Goal: Communication & Community: Participate in discussion

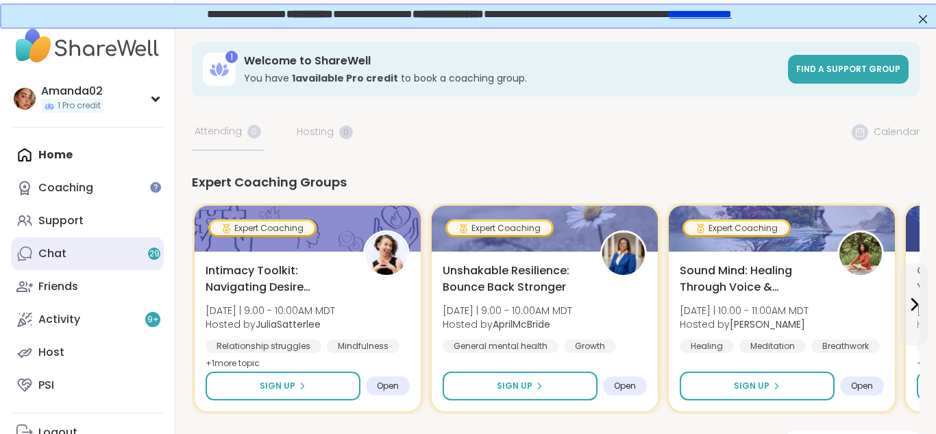
click at [58, 262] on link "Chat 29" at bounding box center [87, 253] width 153 height 33
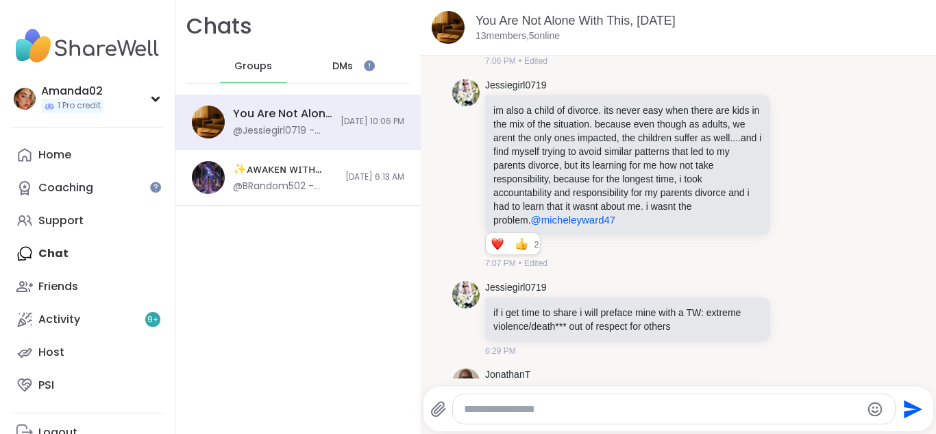
scroll to position [7215, 0]
click at [343, 65] on span "DMs" at bounding box center [342, 67] width 21 height 14
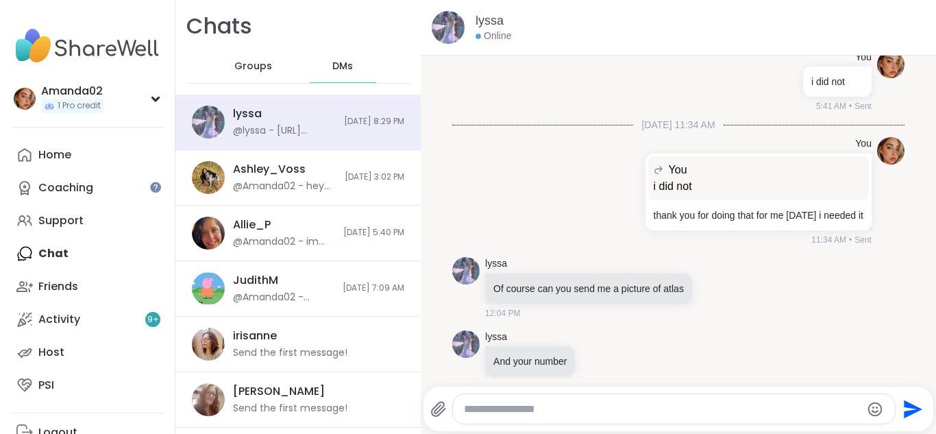
scroll to position [3590, 0]
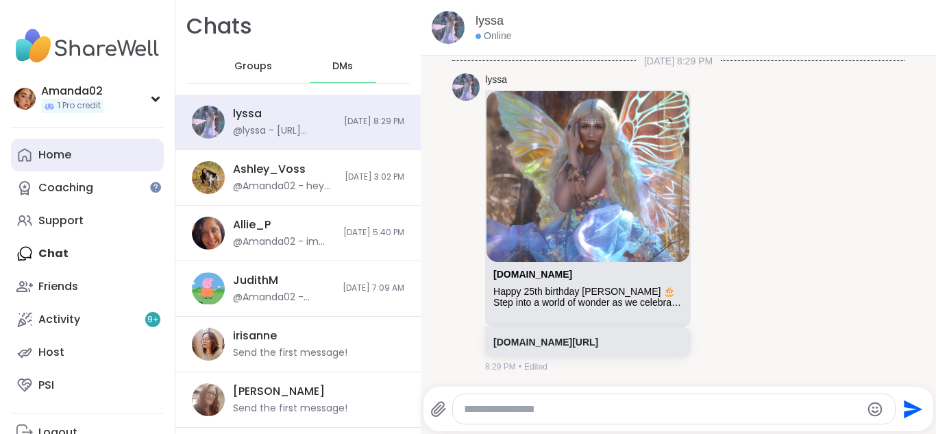
click at [86, 160] on link "Home" at bounding box center [87, 154] width 153 height 33
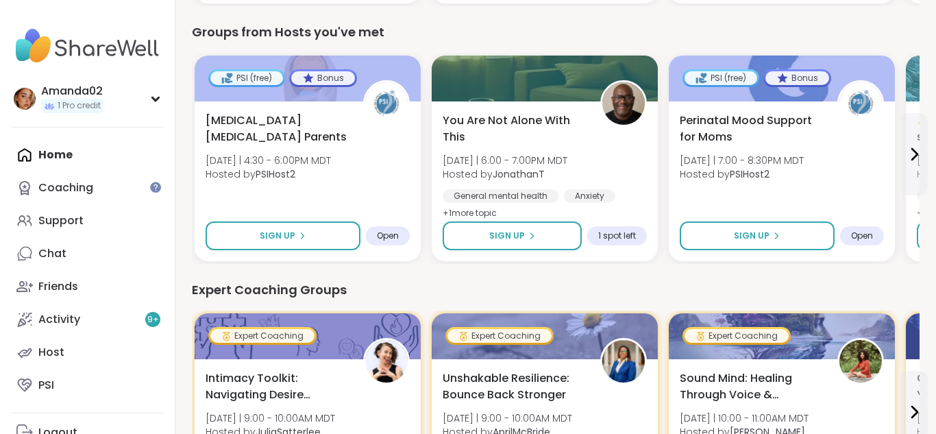
scroll to position [409, 0]
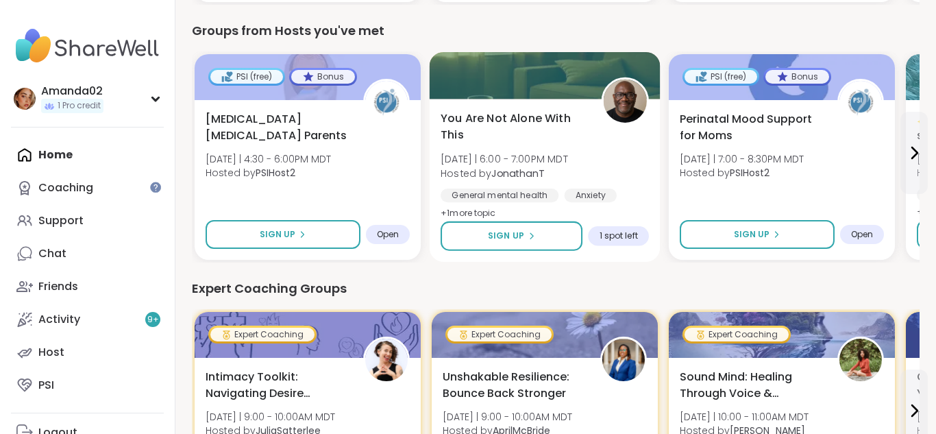
click at [502, 147] on div "You Are Not Alone With [DATE][DATE] | 6:00 - 7:00PM MDT Hosted by JonathanT Gen…" at bounding box center [545, 166] width 208 height 112
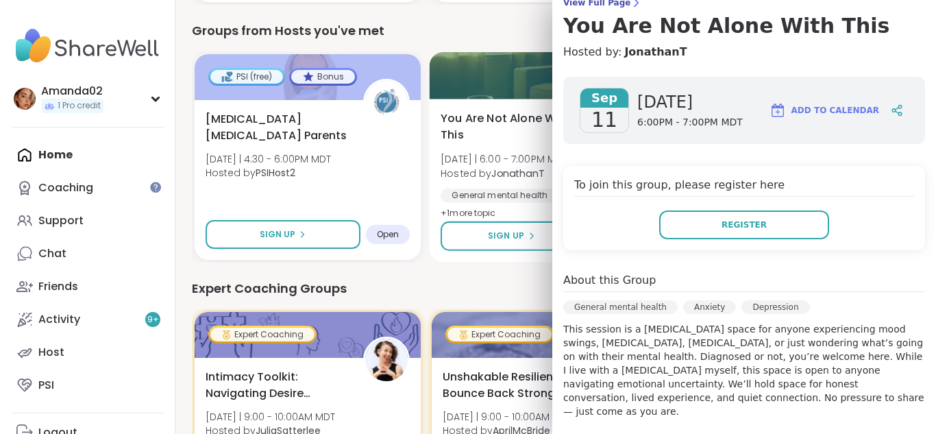
scroll to position [0, 0]
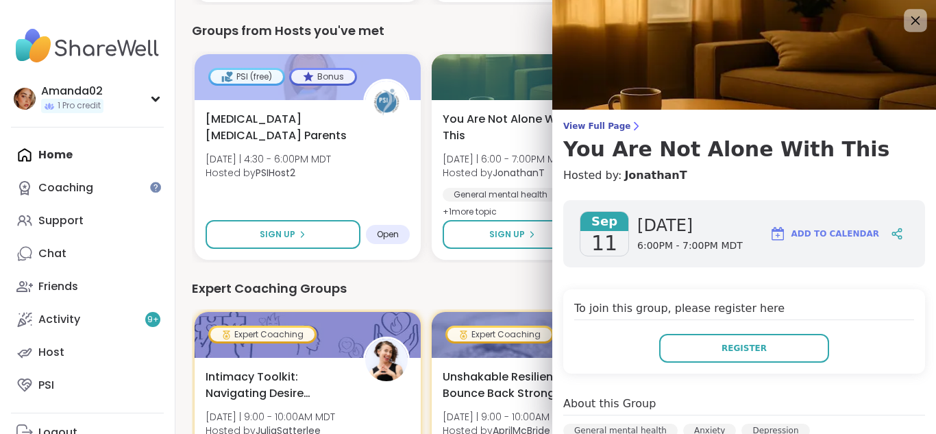
click at [916, 21] on icon at bounding box center [916, 20] width 9 height 9
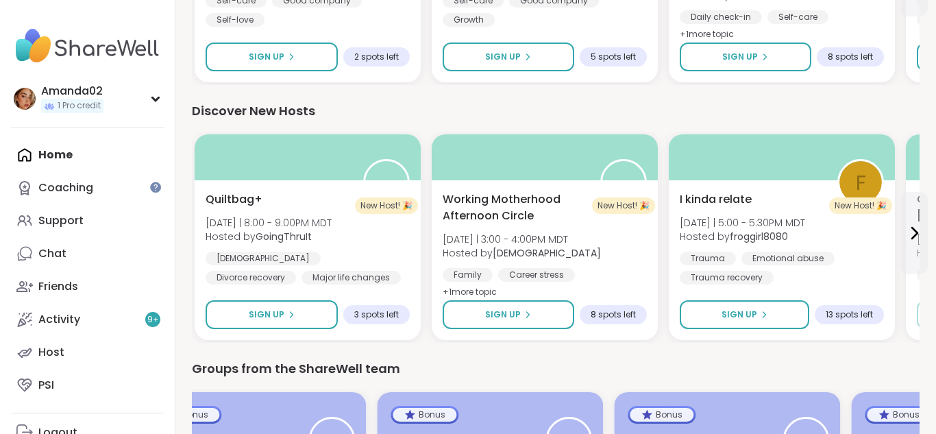
scroll to position [1359, 0]
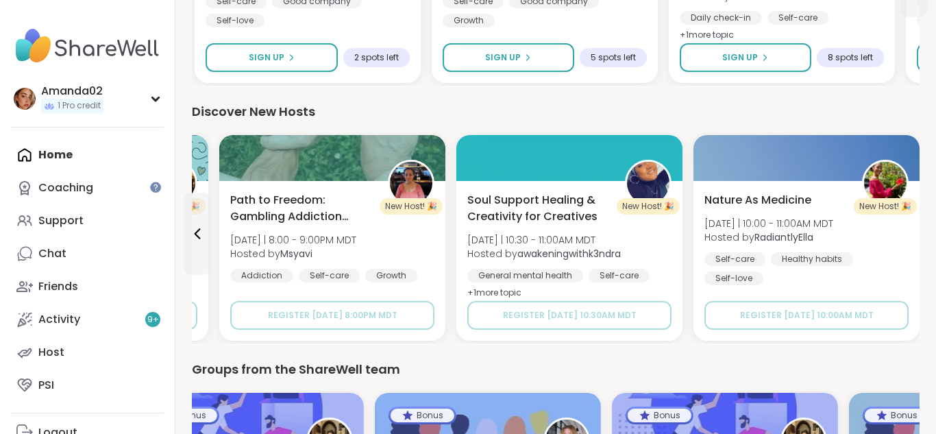
click at [41, 160] on div "Home Coaching Support Chat Friends Activity 9 + Host PSI" at bounding box center [87, 269] width 153 height 263
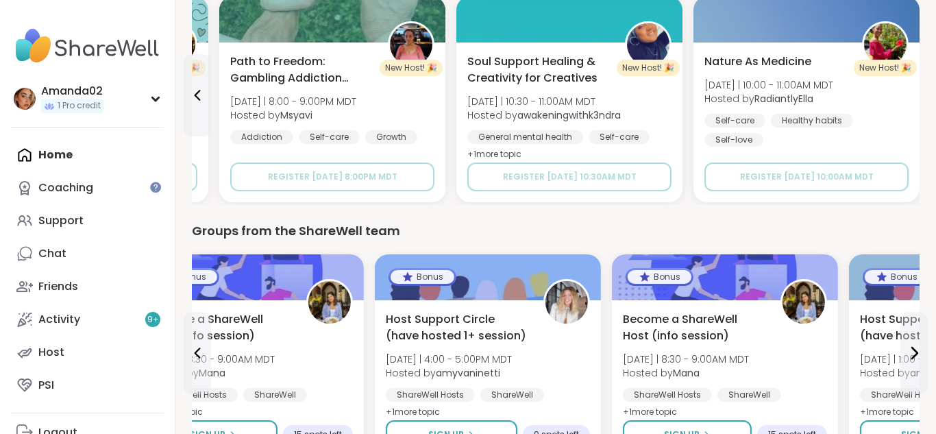
scroll to position [1585, 0]
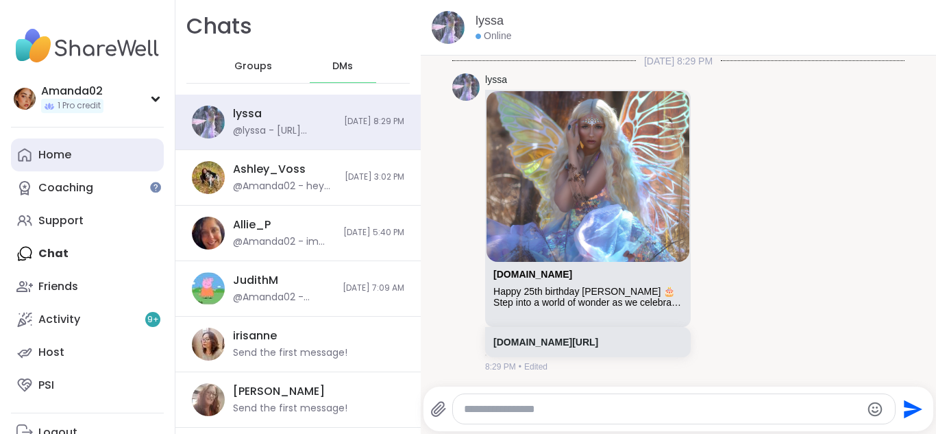
click at [70, 164] on link "Home" at bounding box center [87, 154] width 153 height 33
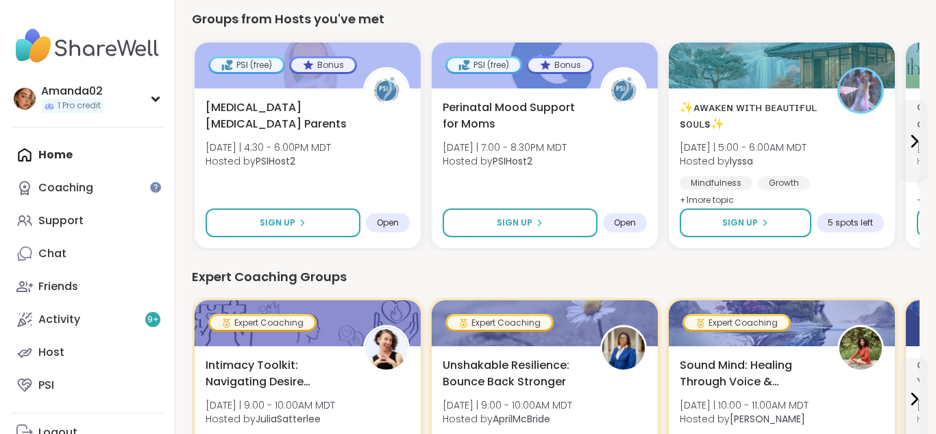
scroll to position [421, 3]
